Goal: Transaction & Acquisition: Purchase product/service

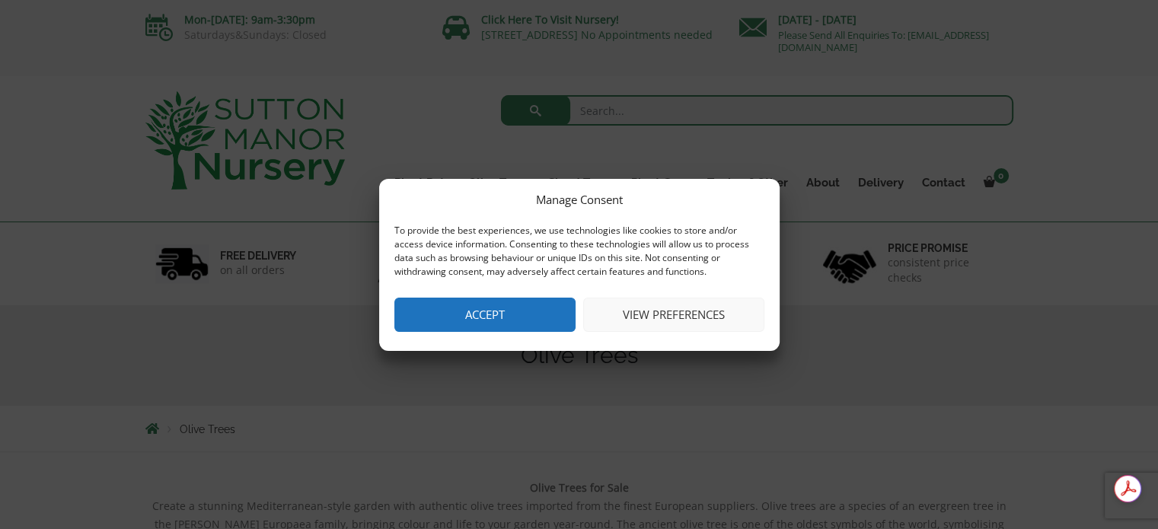
click at [493, 308] on button "Accept" at bounding box center [484, 315] width 181 height 34
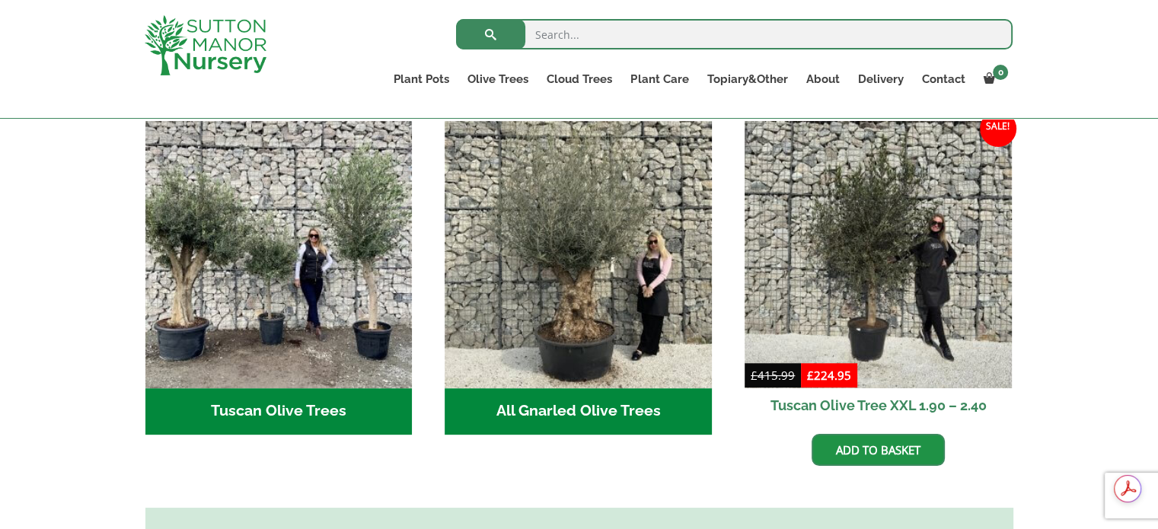
scroll to position [559, 0]
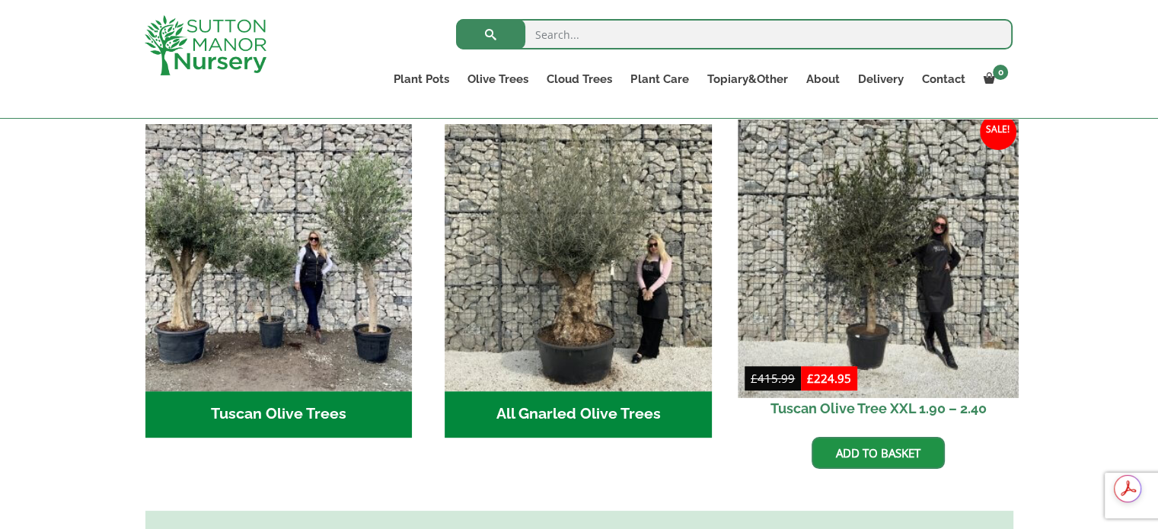
click at [876, 258] on img at bounding box center [878, 257] width 280 height 280
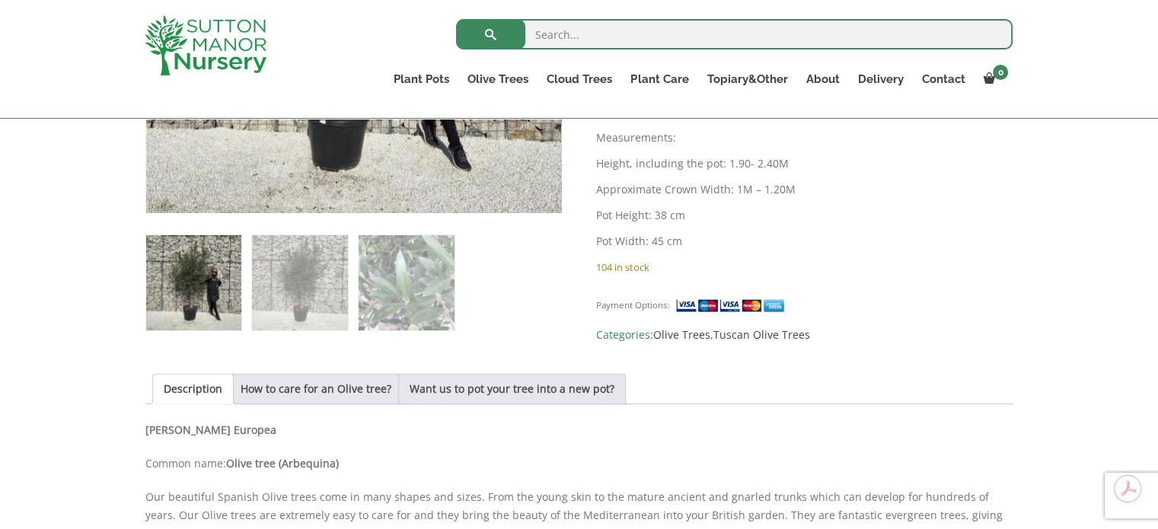
scroll to position [828, 0]
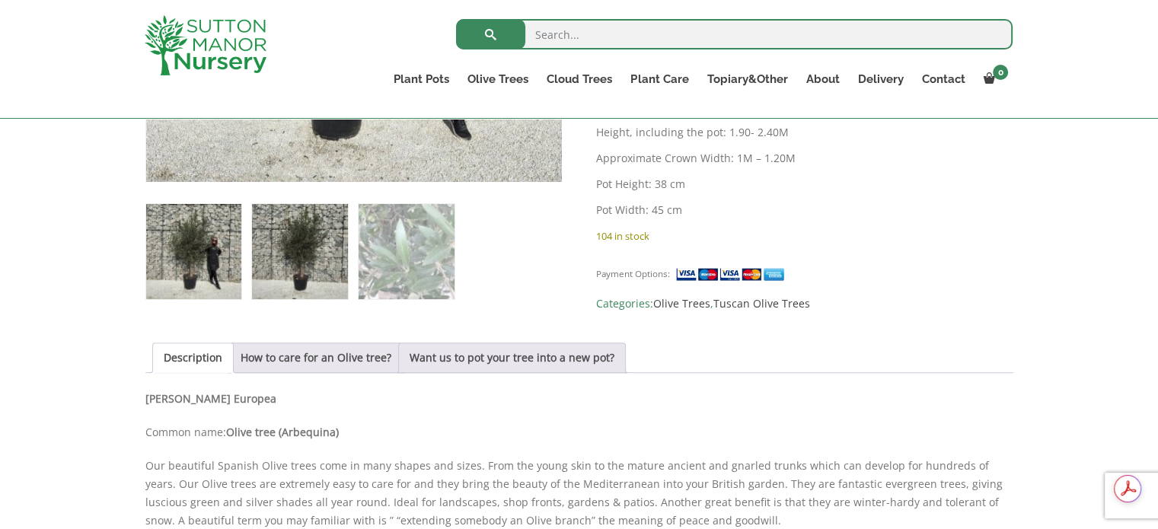
click at [310, 258] on img at bounding box center [299, 251] width 95 height 95
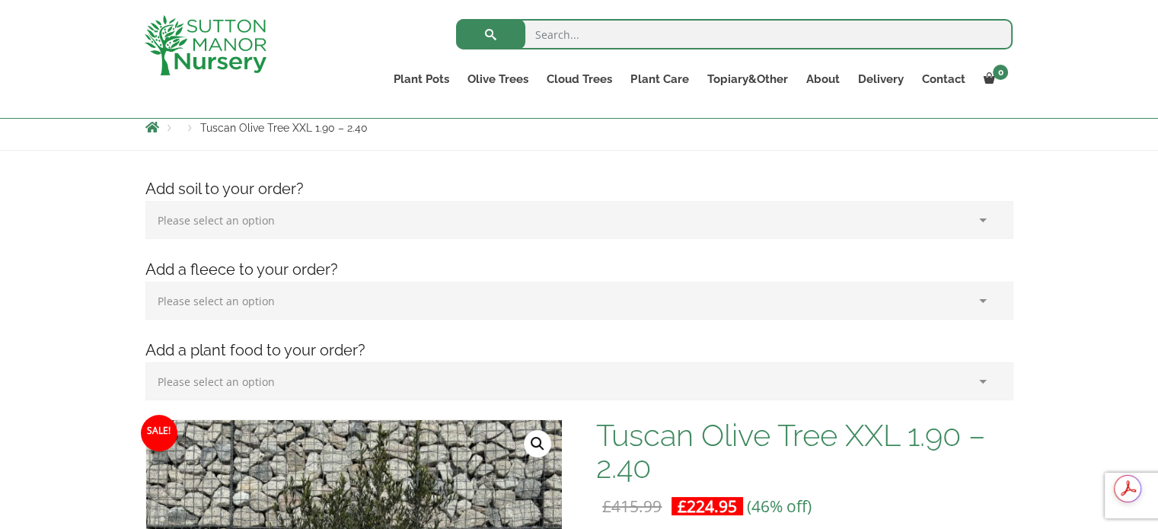
scroll to position [128, 0]
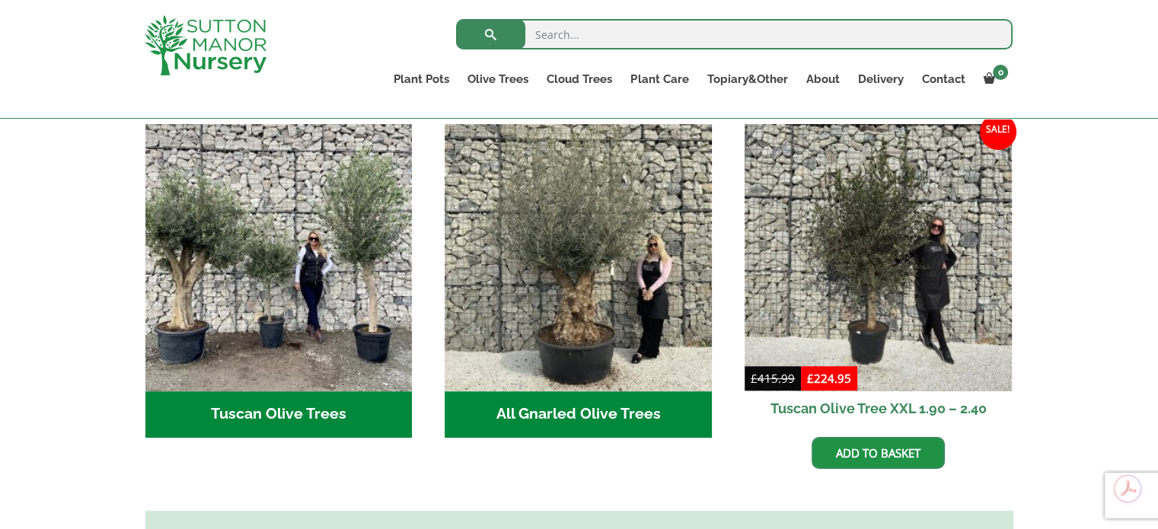
scroll to position [97, 0]
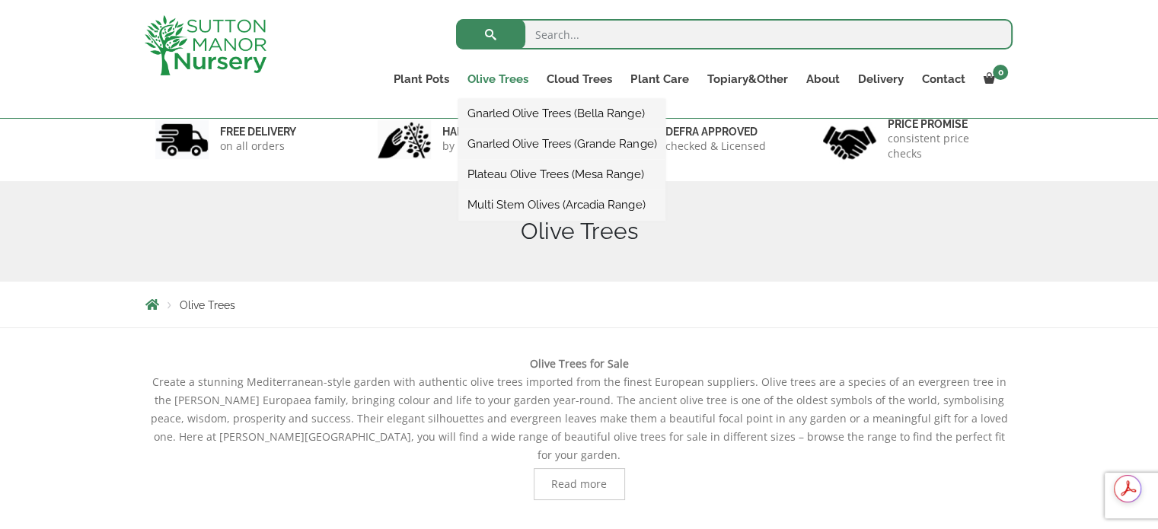
click at [496, 74] on link "Olive Trees" at bounding box center [497, 79] width 79 height 21
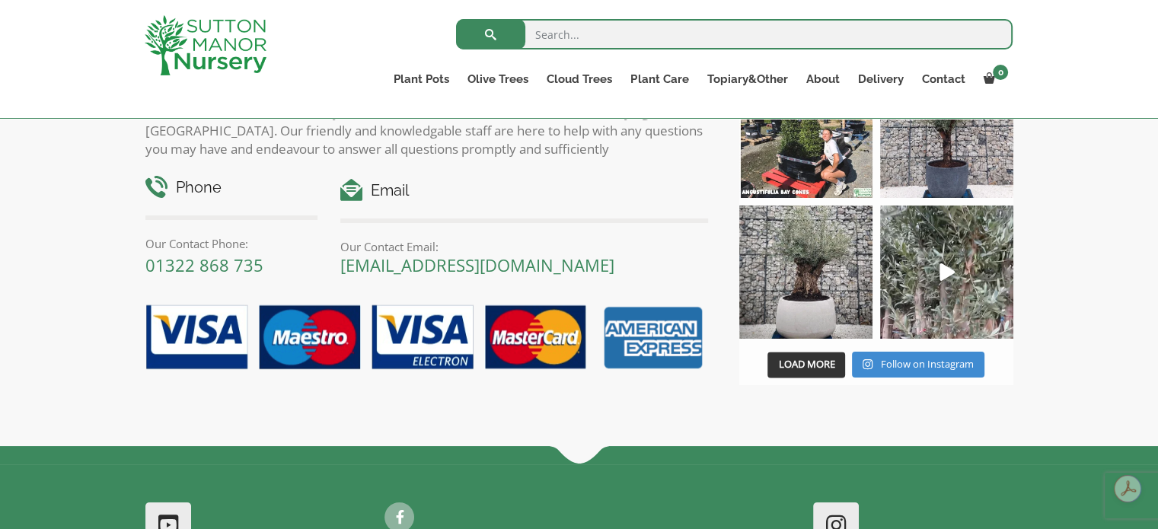
scroll to position [1834, 0]
